Goal: Communication & Community: Answer question/provide support

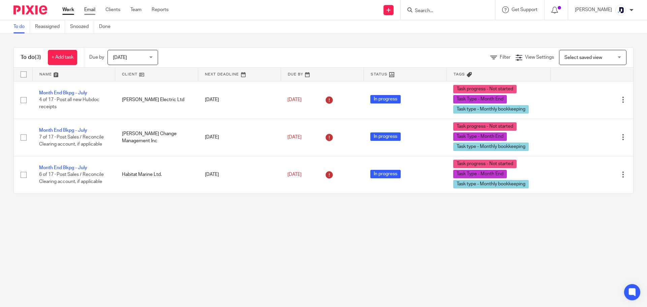
click at [88, 10] on link "Email" at bounding box center [89, 9] width 11 height 7
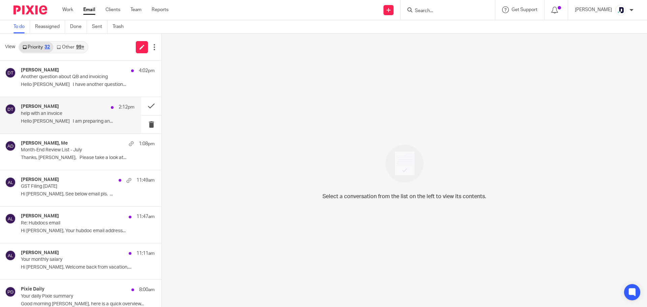
click at [85, 113] on p "help with an invoice" at bounding box center [66, 114] width 91 height 6
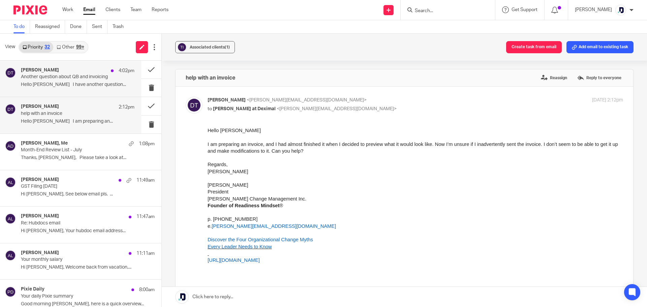
click at [101, 86] on p "Hello [PERSON_NAME] I have another question..." at bounding box center [78, 85] width 114 height 6
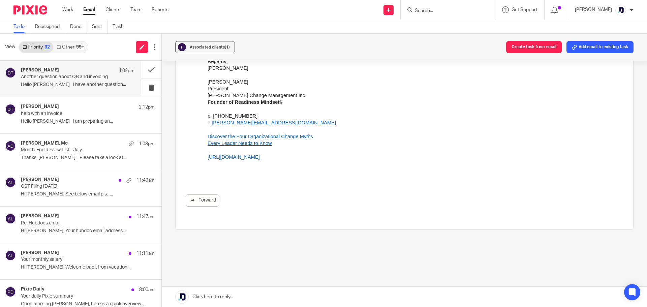
scroll to position [120, 0]
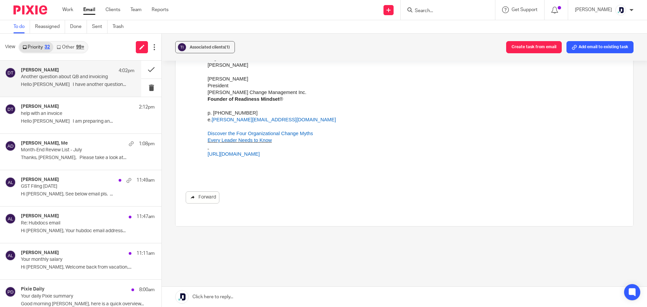
click at [211, 197] on link "Forward" at bounding box center [203, 197] width 34 height 12
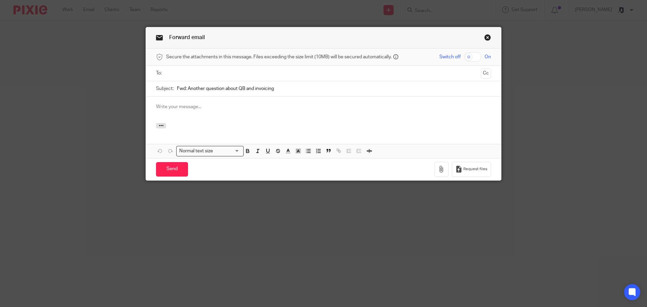
click at [485, 38] on link "Close this dialog window" at bounding box center [487, 38] width 7 height 9
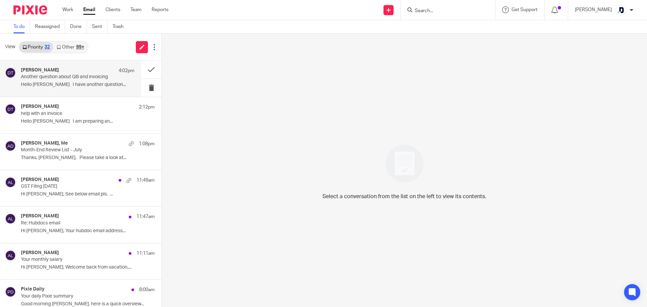
click at [75, 86] on p "Hello [PERSON_NAME] I have another question..." at bounding box center [78, 85] width 114 height 6
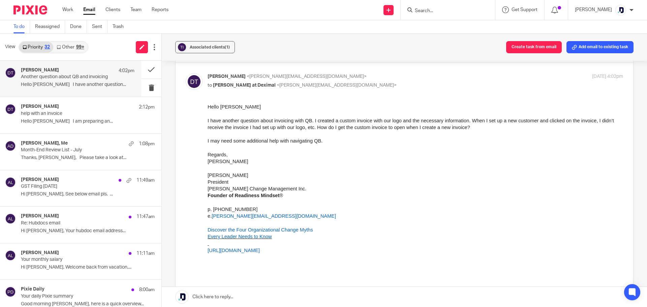
scroll to position [34, 0]
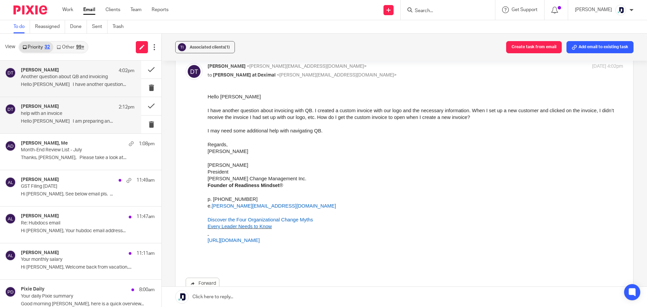
click at [98, 123] on p "Hello [PERSON_NAME] I am preparing an..." at bounding box center [78, 122] width 114 height 6
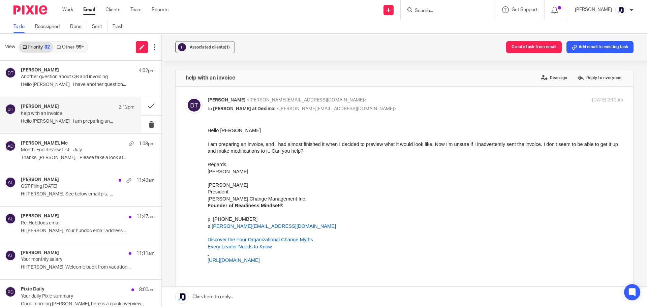
scroll to position [0, 0]
click at [105, 80] on div "Dawn-Marie Turner 4:02pm Another question about QB and invoicing Hello Amanda I…" at bounding box center [78, 78] width 114 height 23
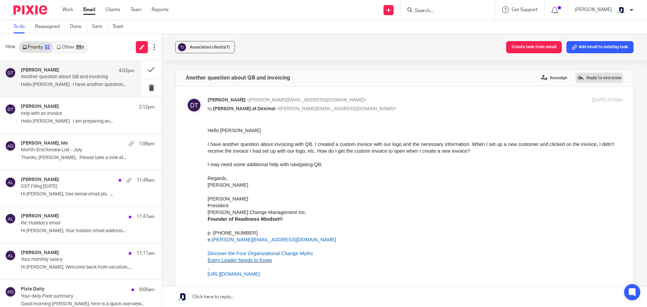
click at [576, 80] on label "Reply to everyone" at bounding box center [600, 78] width 48 height 10
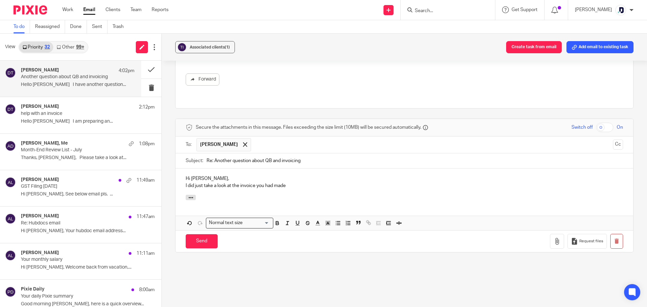
click at [315, 182] on p "I did just take a look at the invoice you had made" at bounding box center [404, 185] width 437 height 7
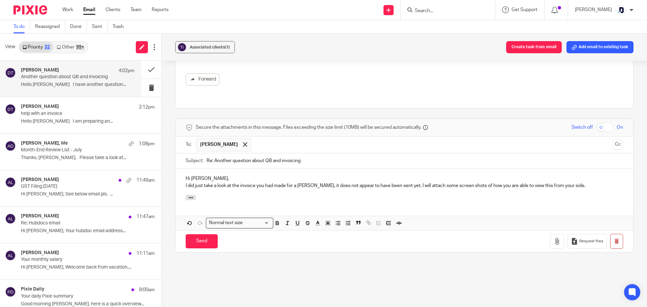
click at [583, 182] on p "I did just take a look at the invoice you had made for a Kim Wismer, it does no…" at bounding box center [404, 185] width 437 height 7
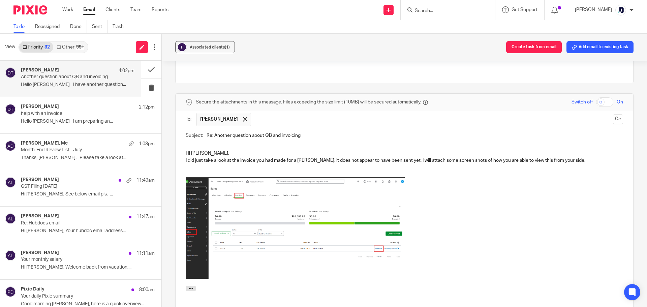
scroll to position [270, 0]
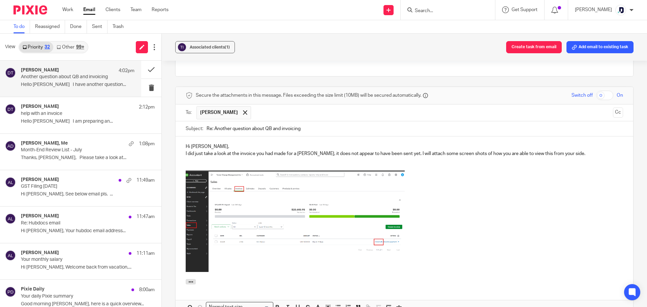
click at [580, 150] on p "I did just take a look at the invoice you had made for a Kim Wismer, it does no…" at bounding box center [404, 153] width 437 height 7
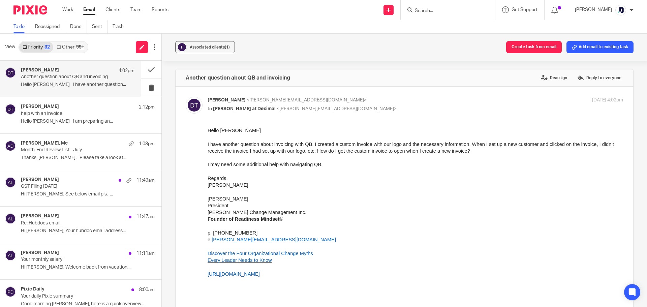
scroll to position [270, 0]
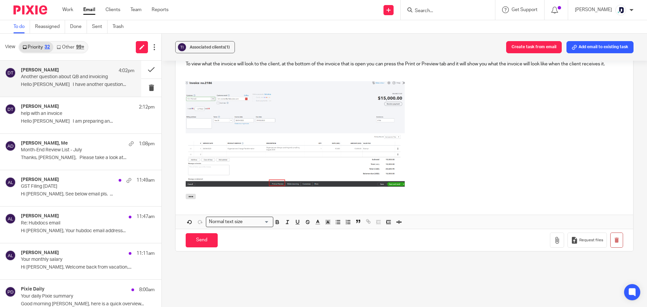
scroll to position [518, 0]
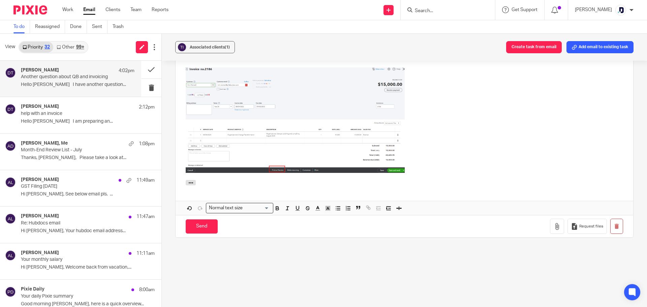
click at [422, 165] on p at bounding box center [404, 121] width 437 height 108
